Goal: Find specific page/section: Find specific page/section

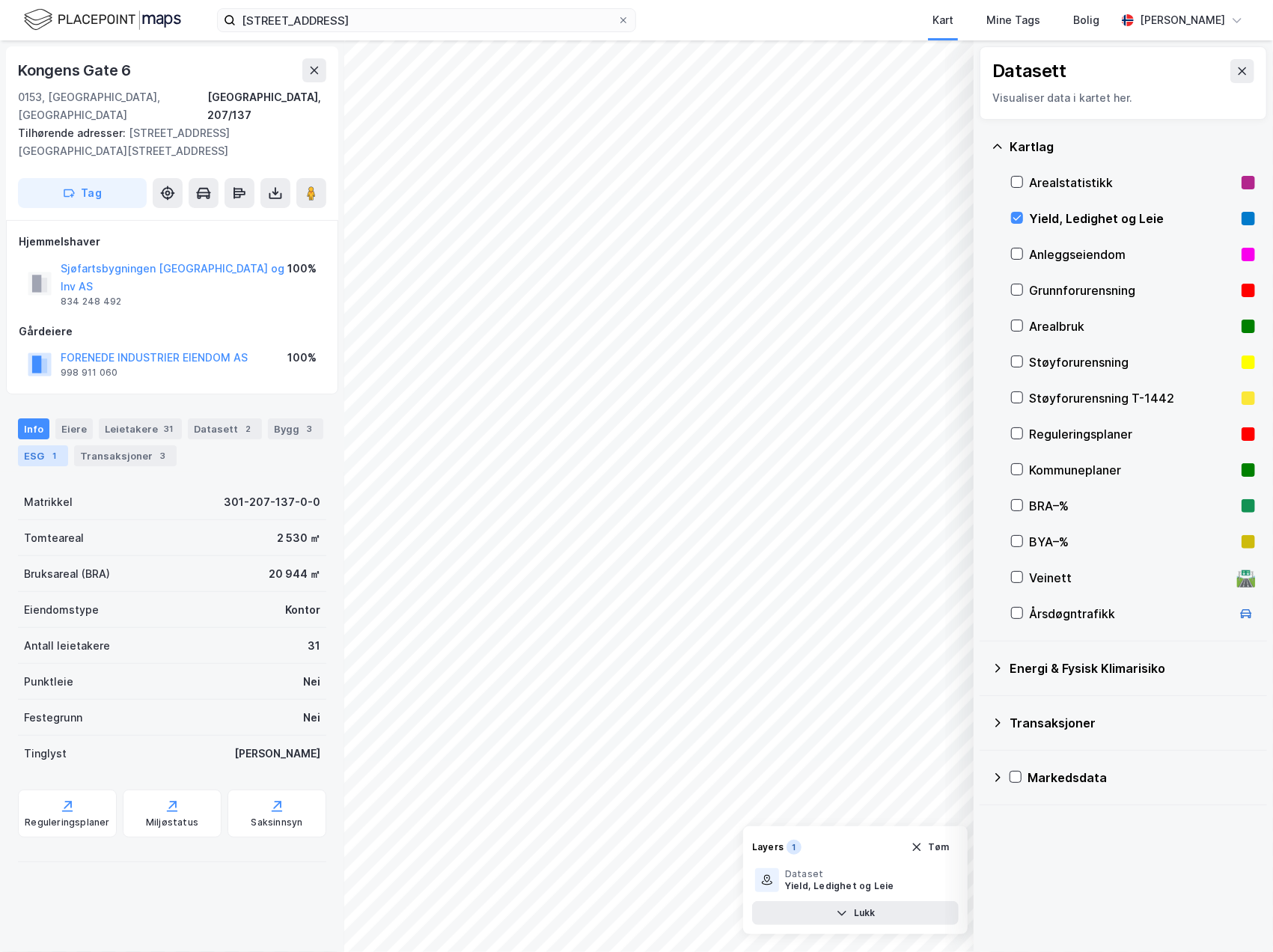
click at [62, 448] on div "1" at bounding box center [55, 455] width 15 height 15
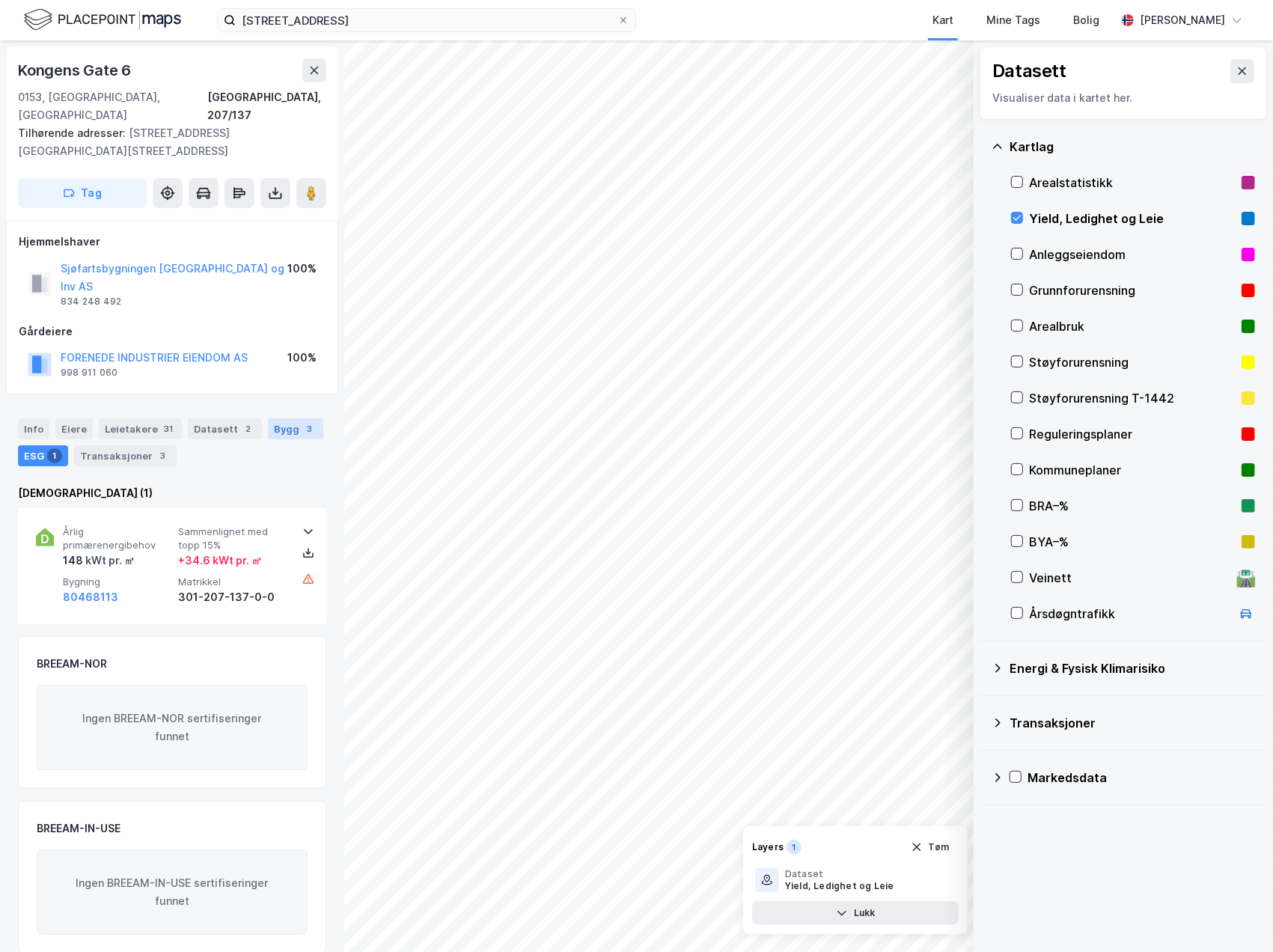
click at [268, 418] on div "Bygg 3" at bounding box center [295, 428] width 55 height 21
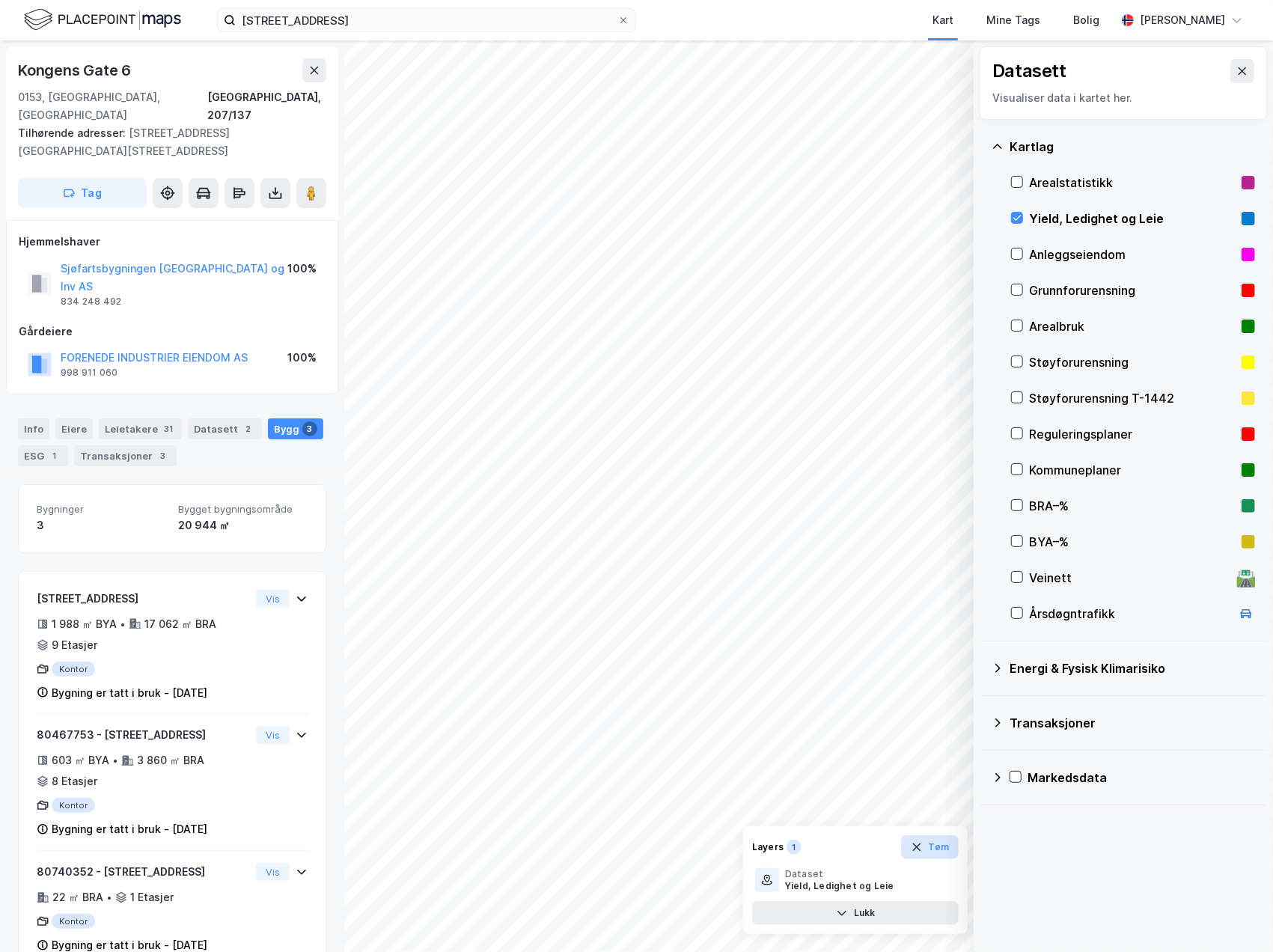
click at [937, 844] on button "Tøm" at bounding box center [929, 847] width 58 height 24
